Goal: Consume media (video, audio)

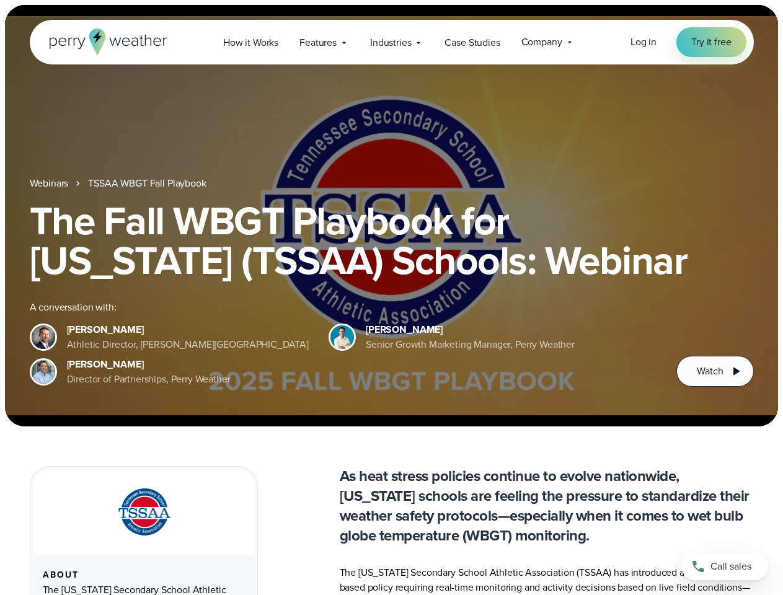
click at [391, 298] on div "The Fall WBGT Playbook for [US_STATE] (TSSAA) Schools: Webinar A conversation w…" at bounding box center [392, 294] width 724 height 186
click at [391, 42] on span "Industries" at bounding box center [390, 42] width 41 height 15
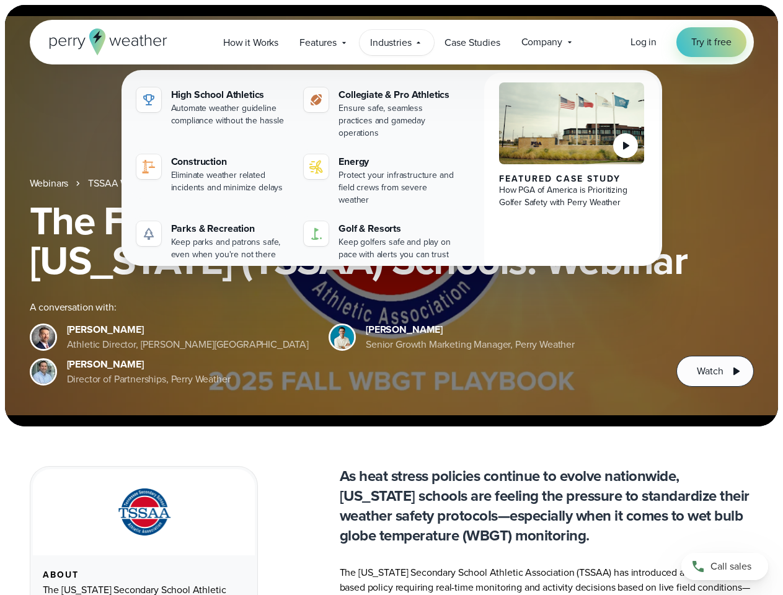
click at [391, 216] on h1 "The Fall WBGT Playbook for [US_STATE] (TSSAA) Schools: Webinar" at bounding box center [392, 240] width 724 height 79
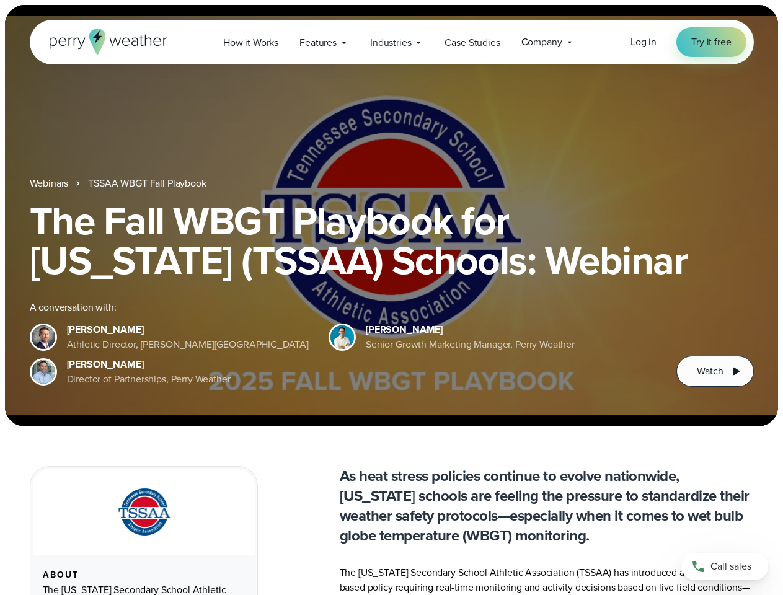
click at [148, 183] on link "TSSAA WBGT Fall Playbook" at bounding box center [147, 183] width 118 height 15
click at [715, 371] on span "Watch" at bounding box center [710, 371] width 26 height 15
